Goal: Task Accomplishment & Management: Complete application form

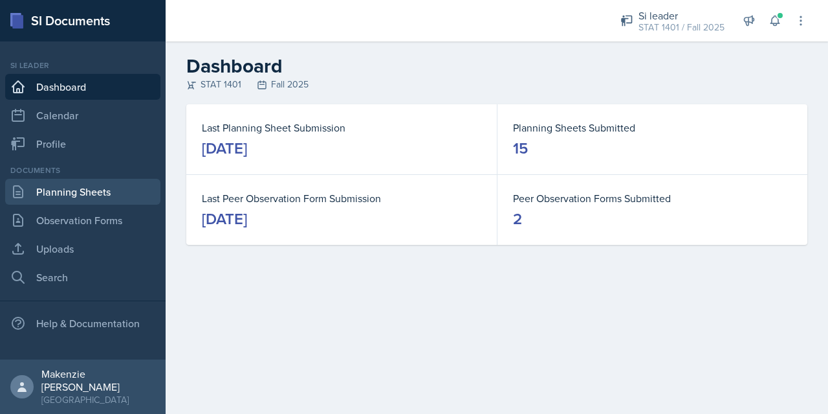
click at [62, 197] on link "Planning Sheets" at bounding box center [82, 192] width 155 height 26
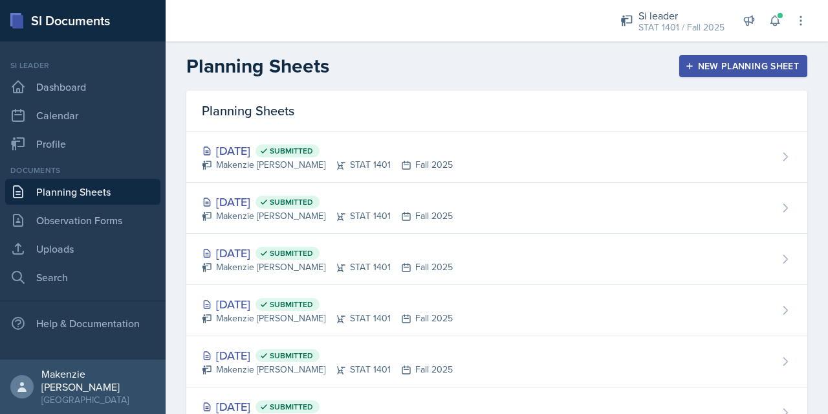
click at [721, 63] on div "New Planning Sheet" at bounding box center [743, 66] width 111 height 10
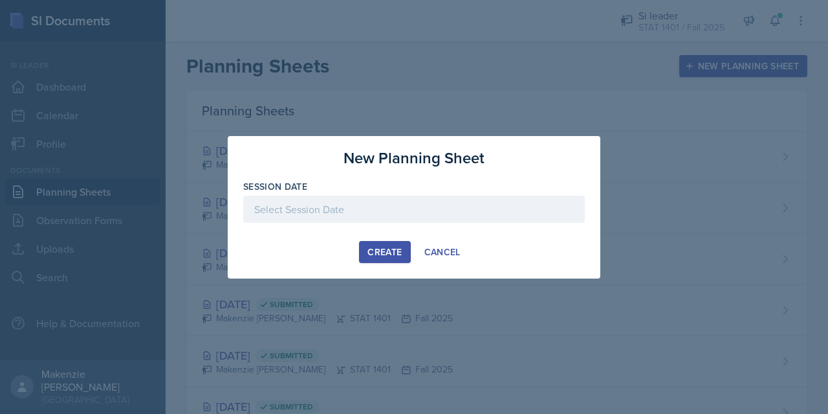
click at [302, 210] on div at bounding box center [414, 208] width 342 height 27
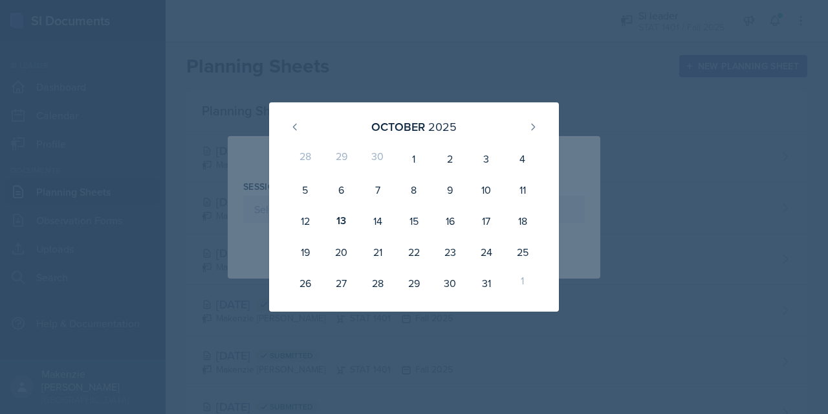
click at [380, 221] on div "14" at bounding box center [378, 220] width 36 height 31
type input "[DATE]"
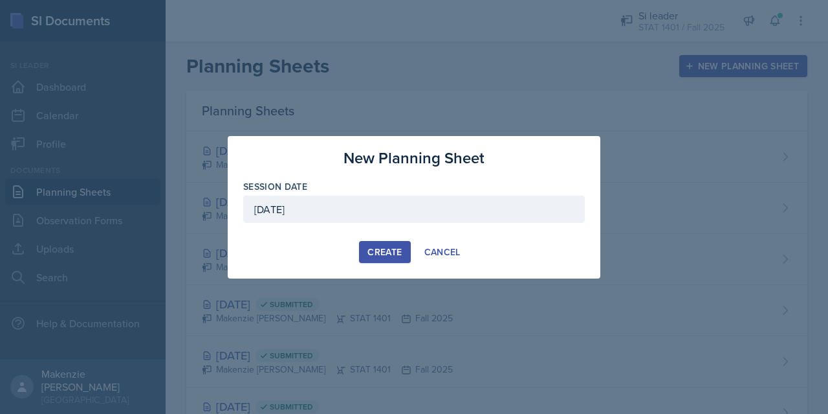
click at [382, 252] on div "Create" at bounding box center [385, 252] width 34 height 10
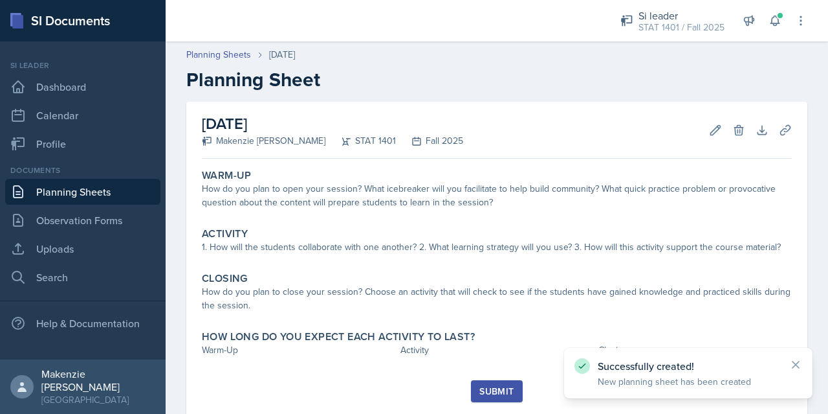
click at [71, 192] on link "Planning Sheets" at bounding box center [82, 192] width 155 height 26
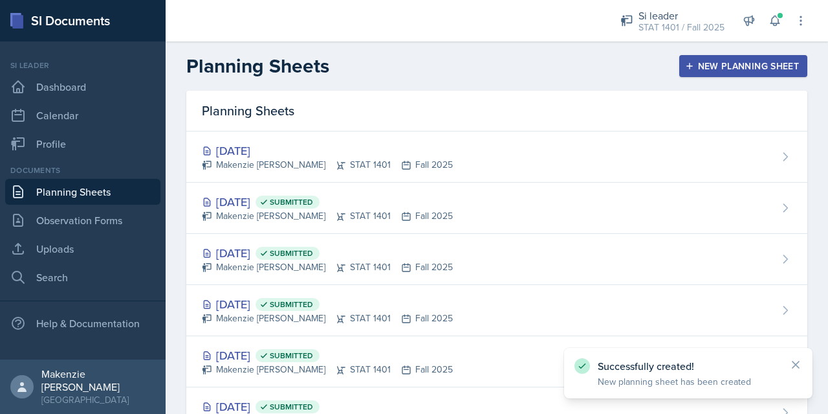
click at [719, 61] on div "New Planning Sheet" at bounding box center [743, 66] width 111 height 10
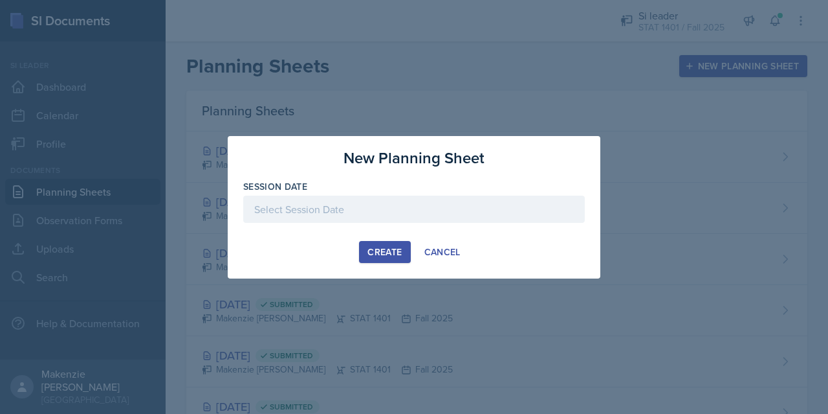
click at [418, 204] on div at bounding box center [414, 208] width 342 height 27
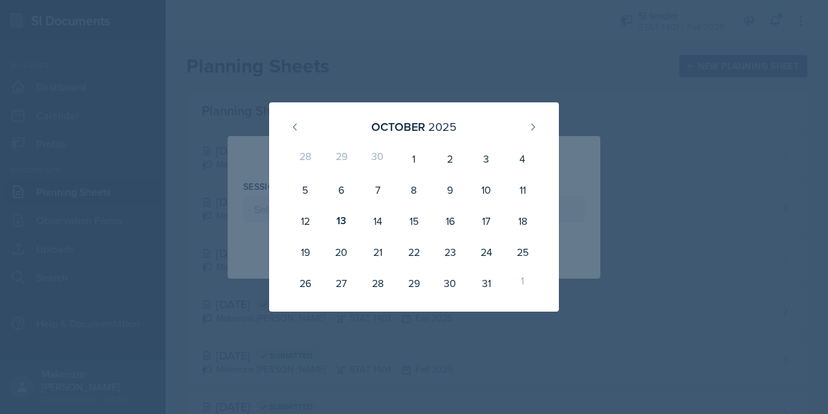
click at [455, 225] on div "16" at bounding box center [450, 220] width 36 height 31
type input "[DATE]"
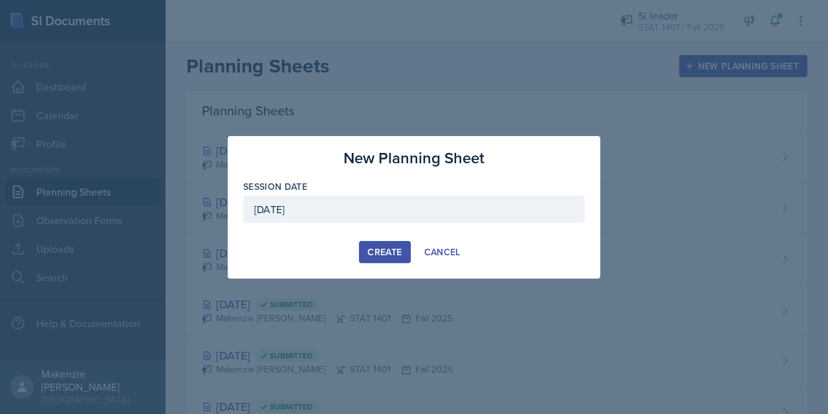
click at [392, 247] on div "Create" at bounding box center [385, 252] width 34 height 10
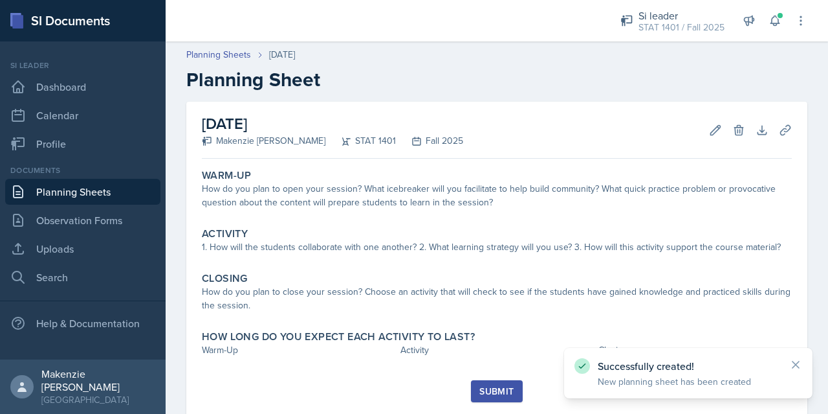
click at [102, 196] on link "Planning Sheets" at bounding box center [82, 192] width 155 height 26
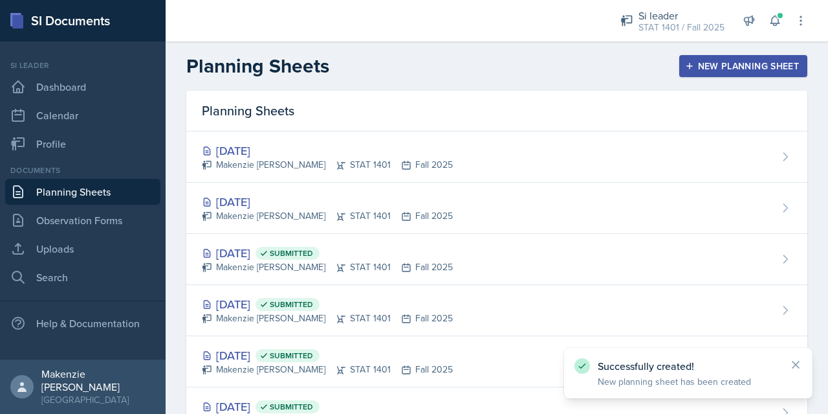
click at [412, 170] on div "Makenzie [PERSON_NAME] STAT 1401 Fall 2025" at bounding box center [327, 165] width 251 height 14
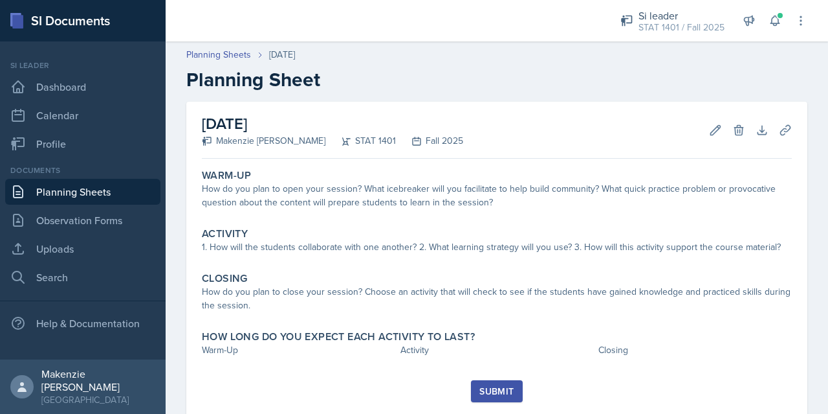
click at [372, 203] on div "How do you plan to open your session? What icebreaker will you facilitate to he…" at bounding box center [497, 195] width 590 height 27
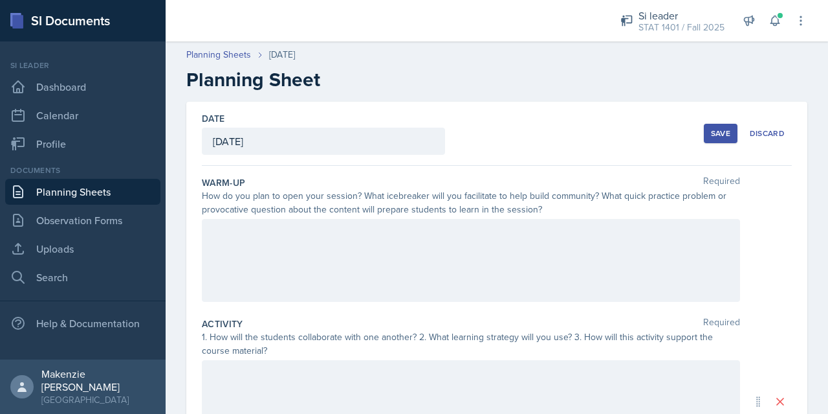
click at [387, 252] on div at bounding box center [471, 260] width 538 height 83
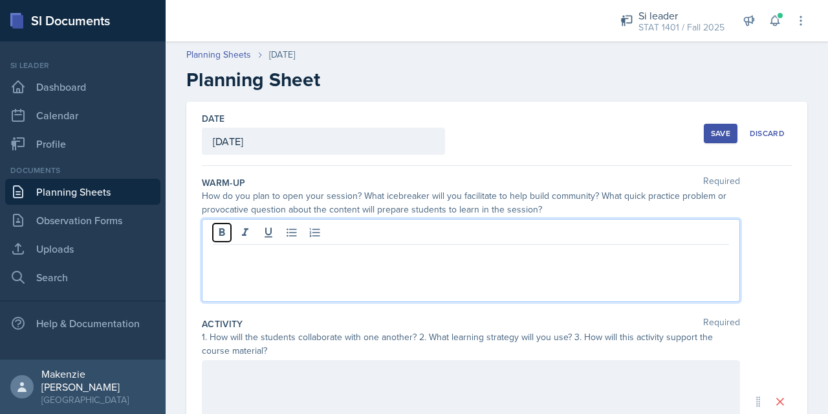
click at [220, 230] on icon at bounding box center [222, 232] width 6 height 8
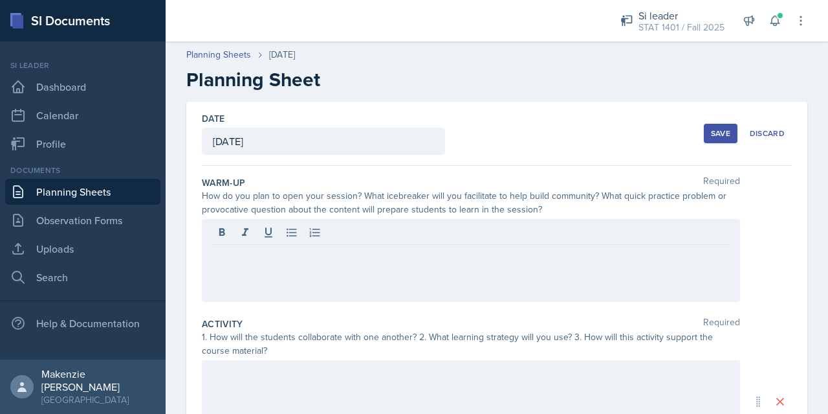
click at [307, 258] on p at bounding box center [471, 255] width 516 height 16
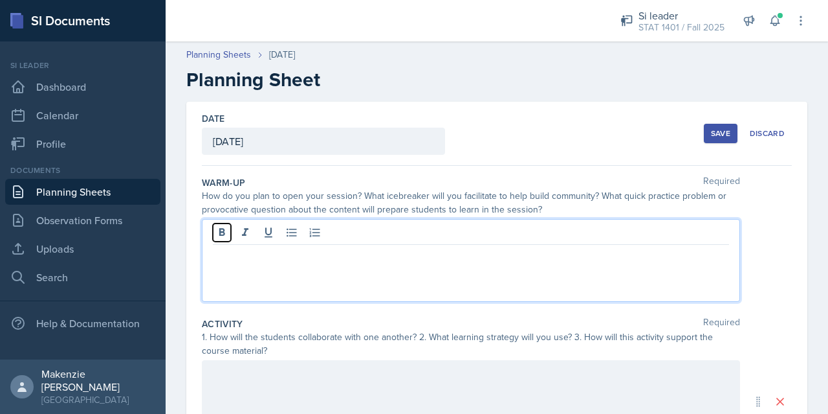
click at [220, 234] on icon at bounding box center [222, 232] width 6 height 8
click at [286, 255] on strong "STUDENT TEST DAY NO SESSION" at bounding box center [292, 255] width 159 height 15
click at [217, 255] on strong "STUDENT TEST - DAY NO SESSION" at bounding box center [295, 255] width 165 height 15
copy strong "STUDENT TEST - DAY NO SESSION"
click at [330, 379] on div at bounding box center [471, 401] width 538 height 83
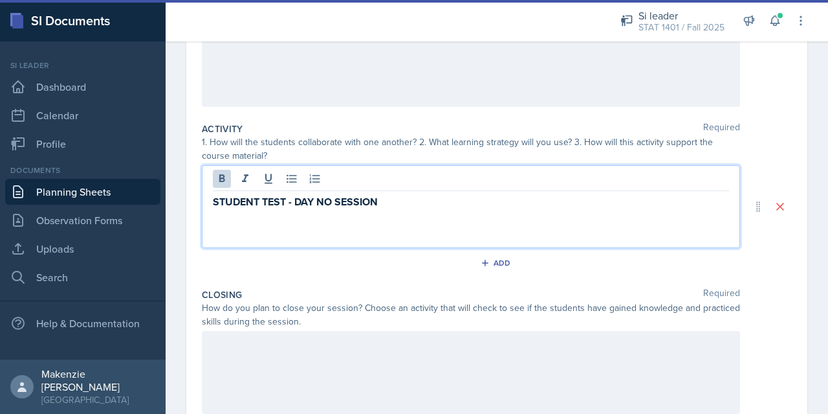
click at [313, 348] on p at bounding box center [471, 345] width 516 height 16
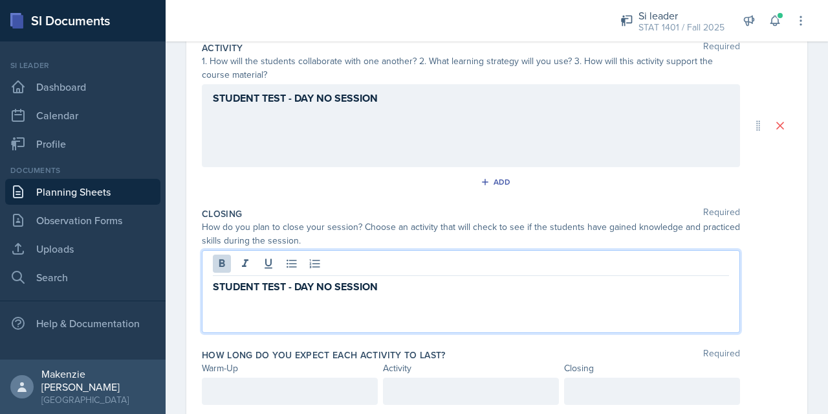
scroll to position [316, 0]
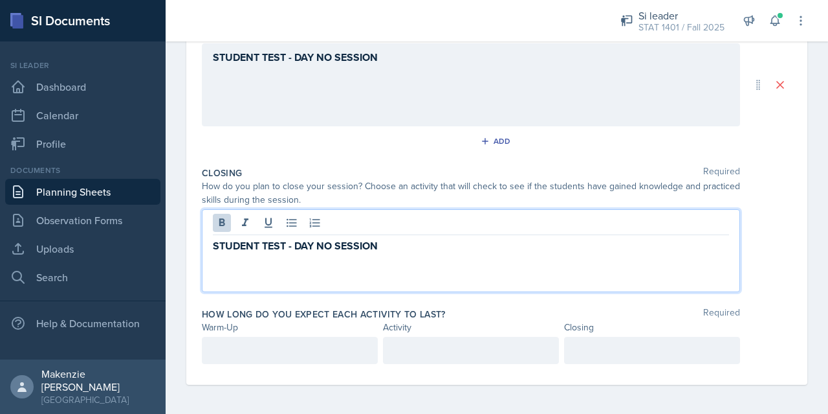
click at [308, 340] on div at bounding box center [290, 350] width 176 height 27
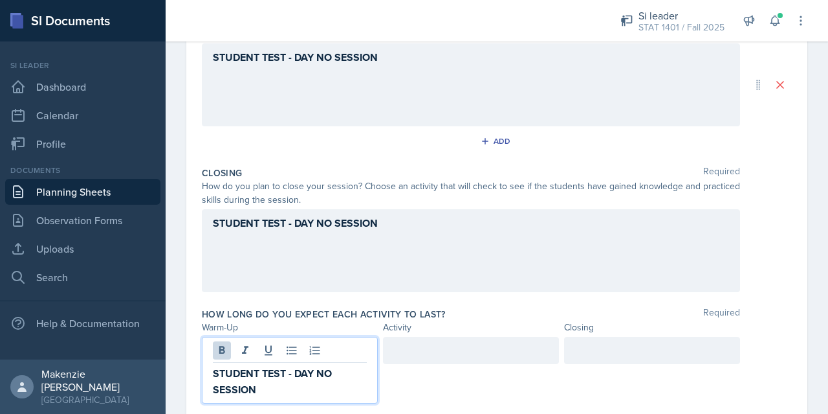
click at [471, 349] on div at bounding box center [471, 350] width 176 height 27
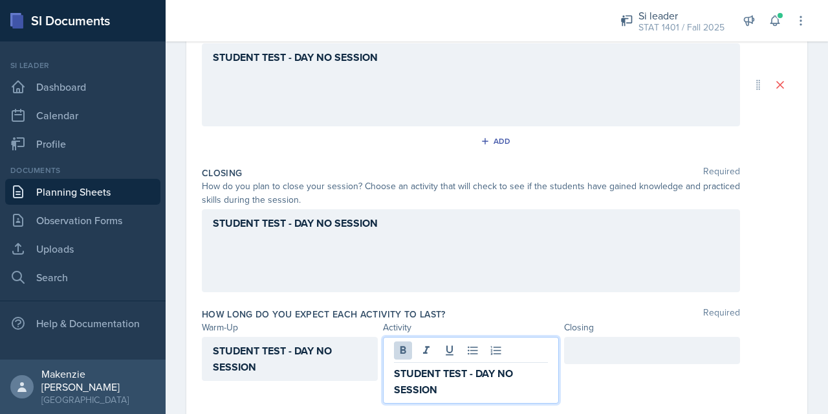
click at [628, 353] on div at bounding box center [652, 350] width 176 height 27
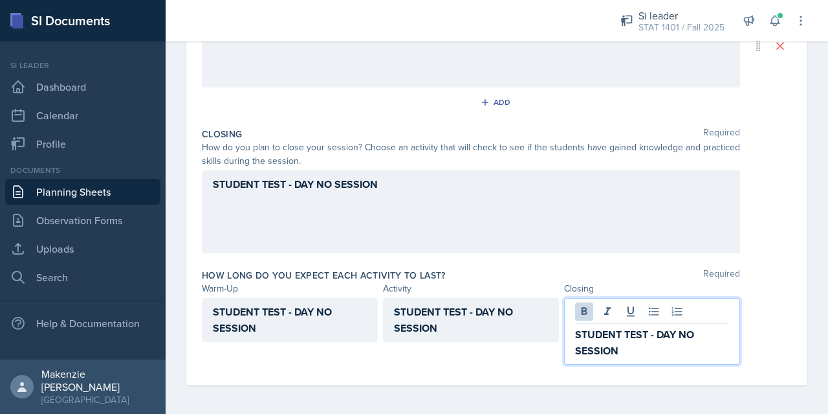
click at [744, 292] on div "Warm-Up Activity Closing" at bounding box center [497, 288] width 590 height 14
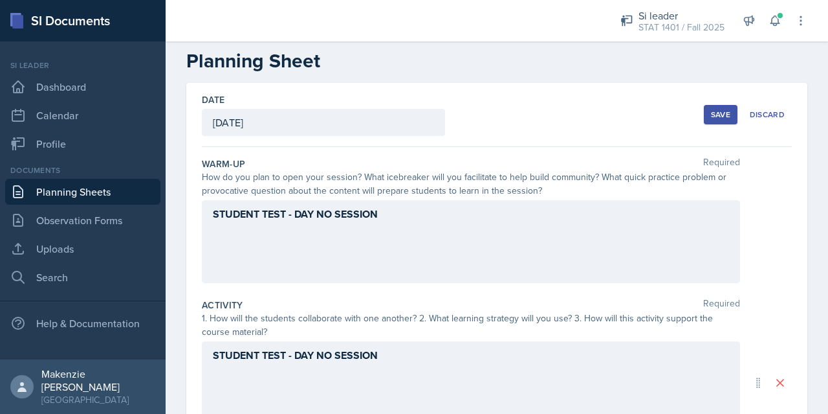
scroll to position [0, 0]
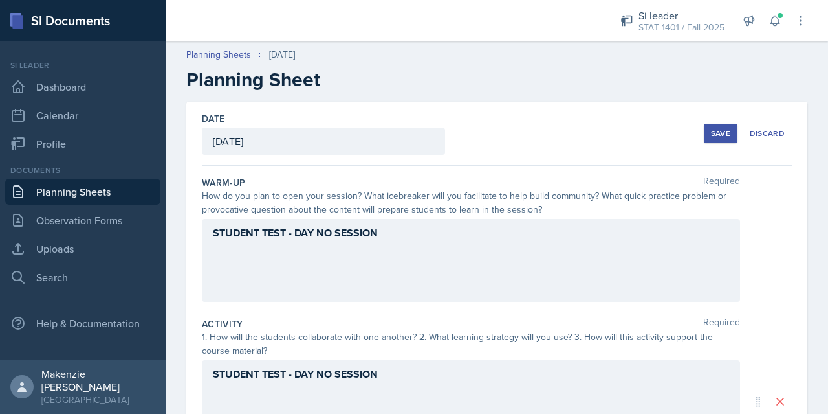
click at [711, 136] on div "Save" at bounding box center [720, 133] width 19 height 10
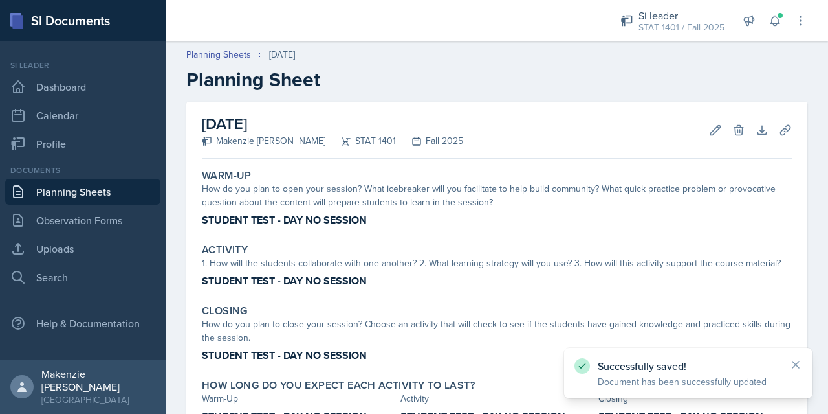
scroll to position [98, 0]
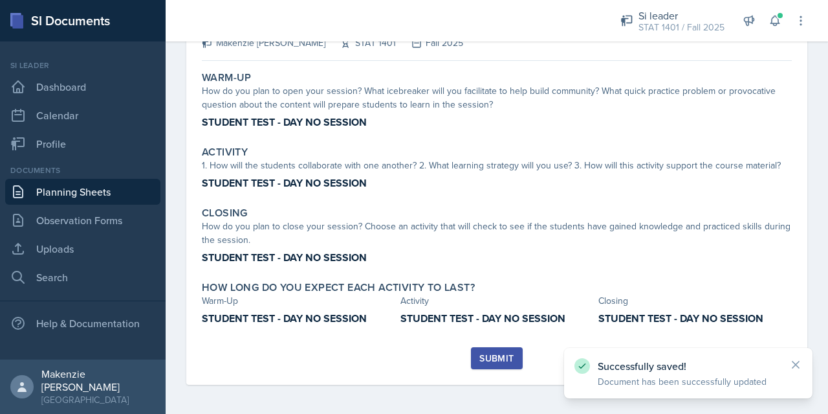
click at [495, 357] on div "Submit" at bounding box center [497, 358] width 34 height 10
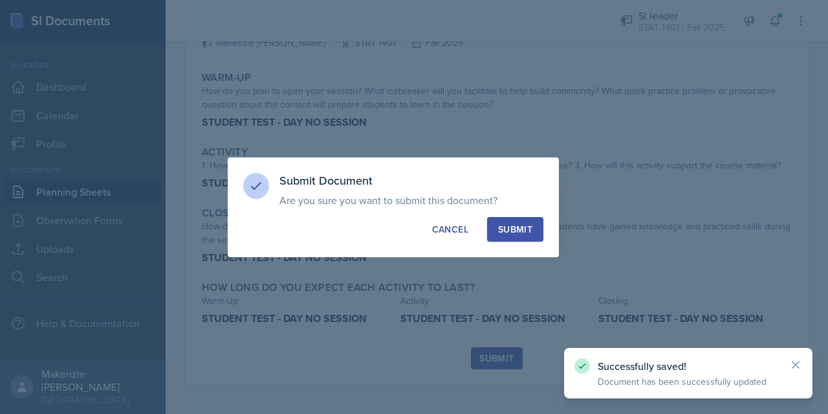
click at [515, 229] on div "Submit" at bounding box center [515, 229] width 34 height 13
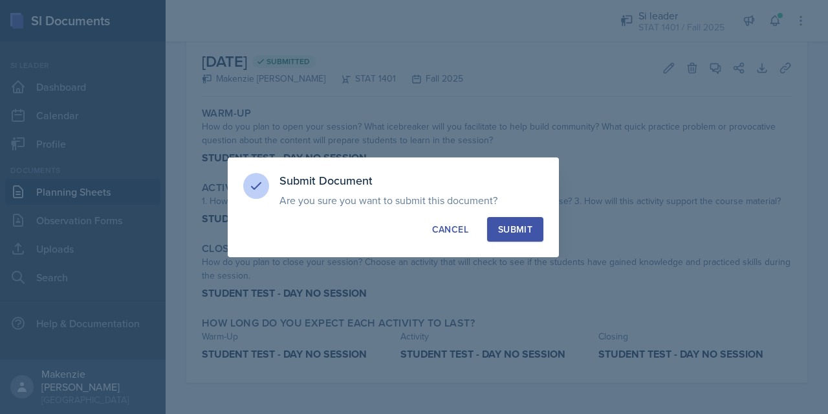
scroll to position [61, 0]
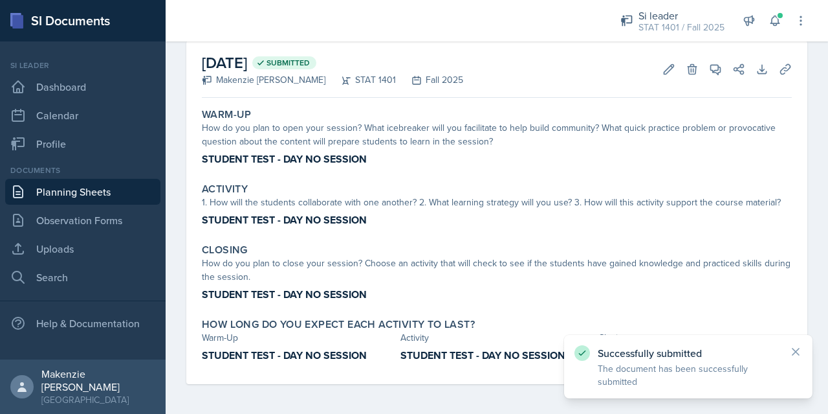
click at [55, 199] on link "Planning Sheets" at bounding box center [82, 192] width 155 height 26
